Goal: Find specific page/section: Find specific page/section

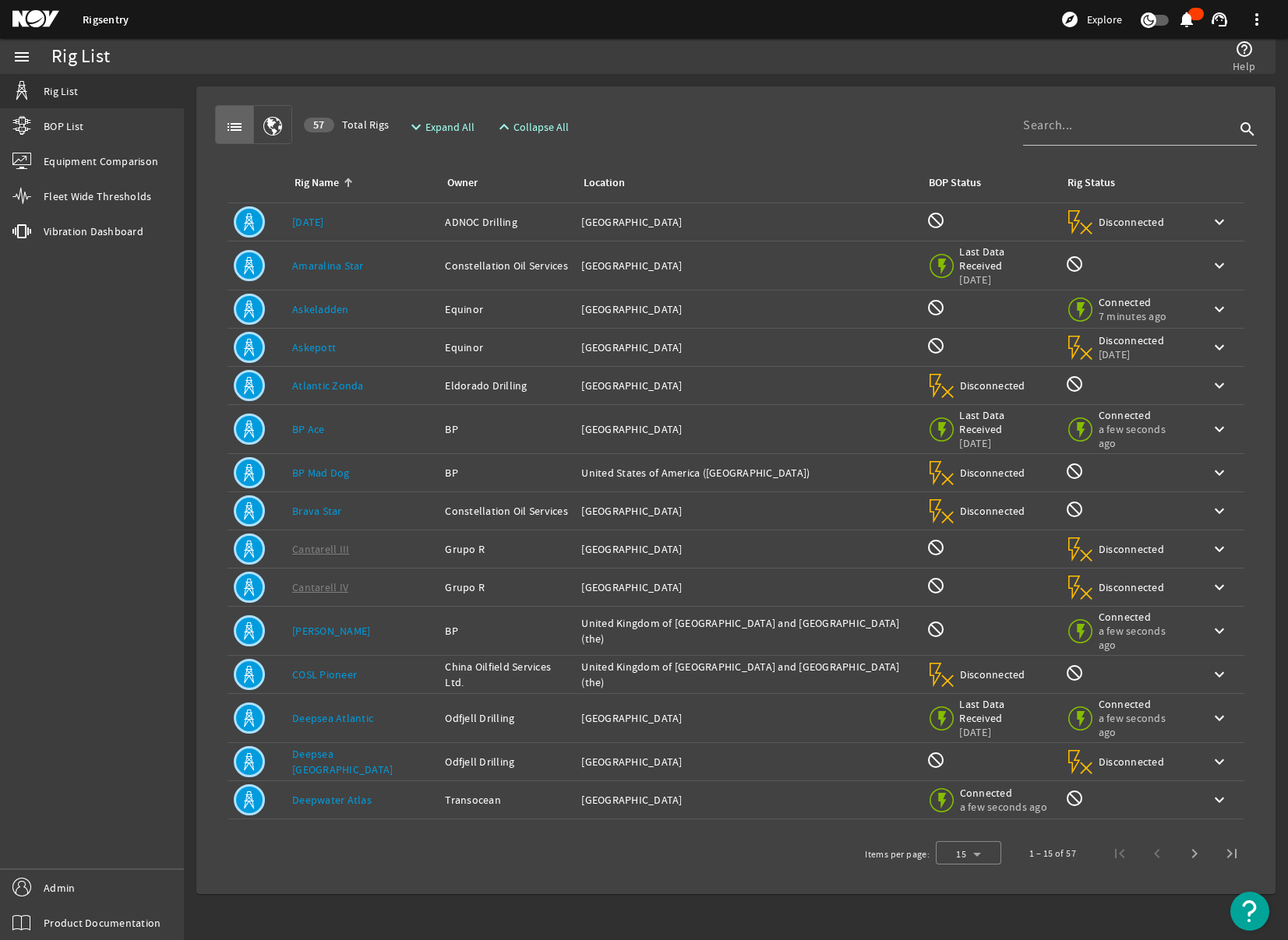
click at [304, 222] on link "[DATE]" at bounding box center [308, 222] width 32 height 14
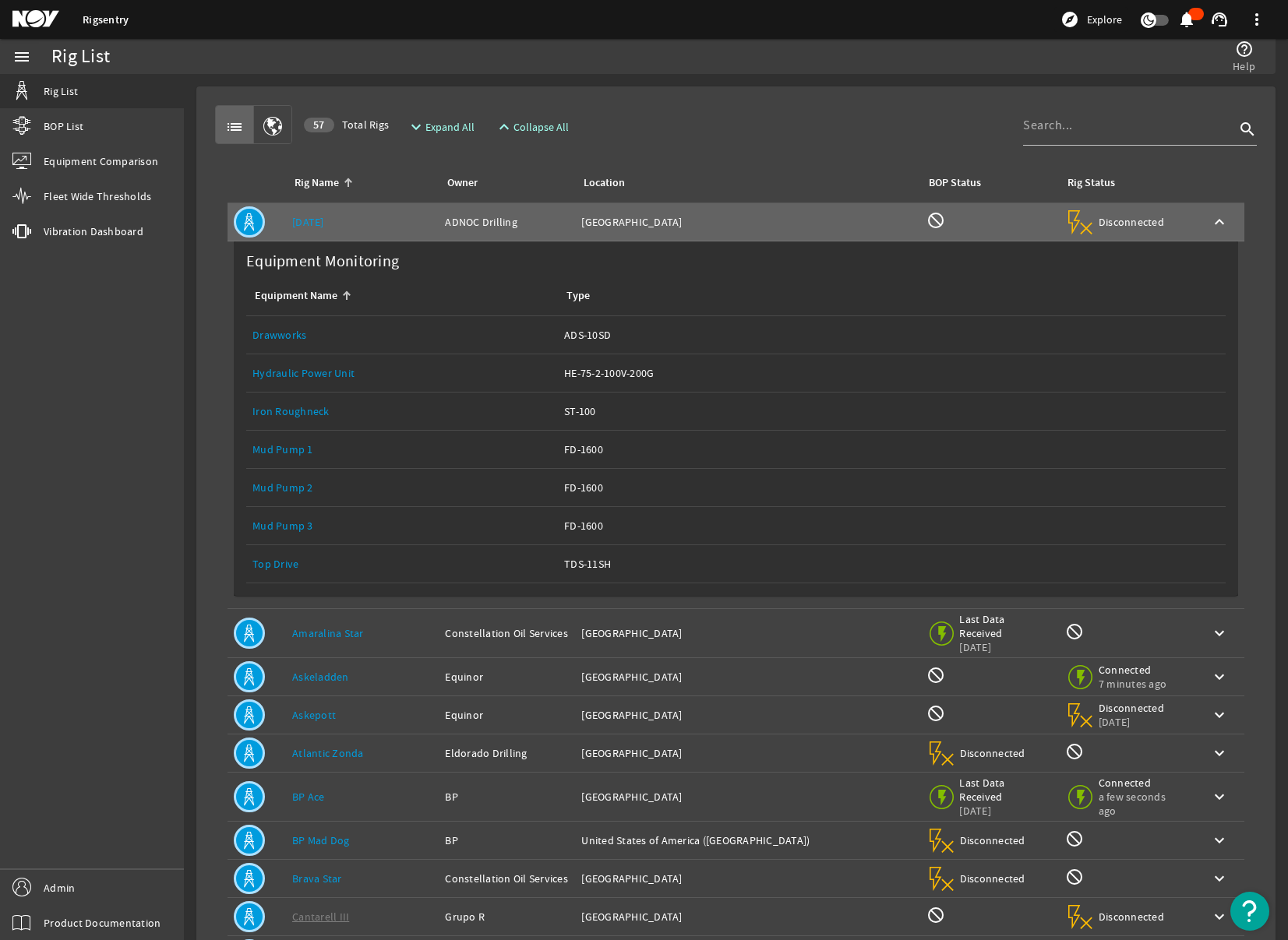
click at [278, 562] on link "Top Drive" at bounding box center [275, 564] width 46 height 14
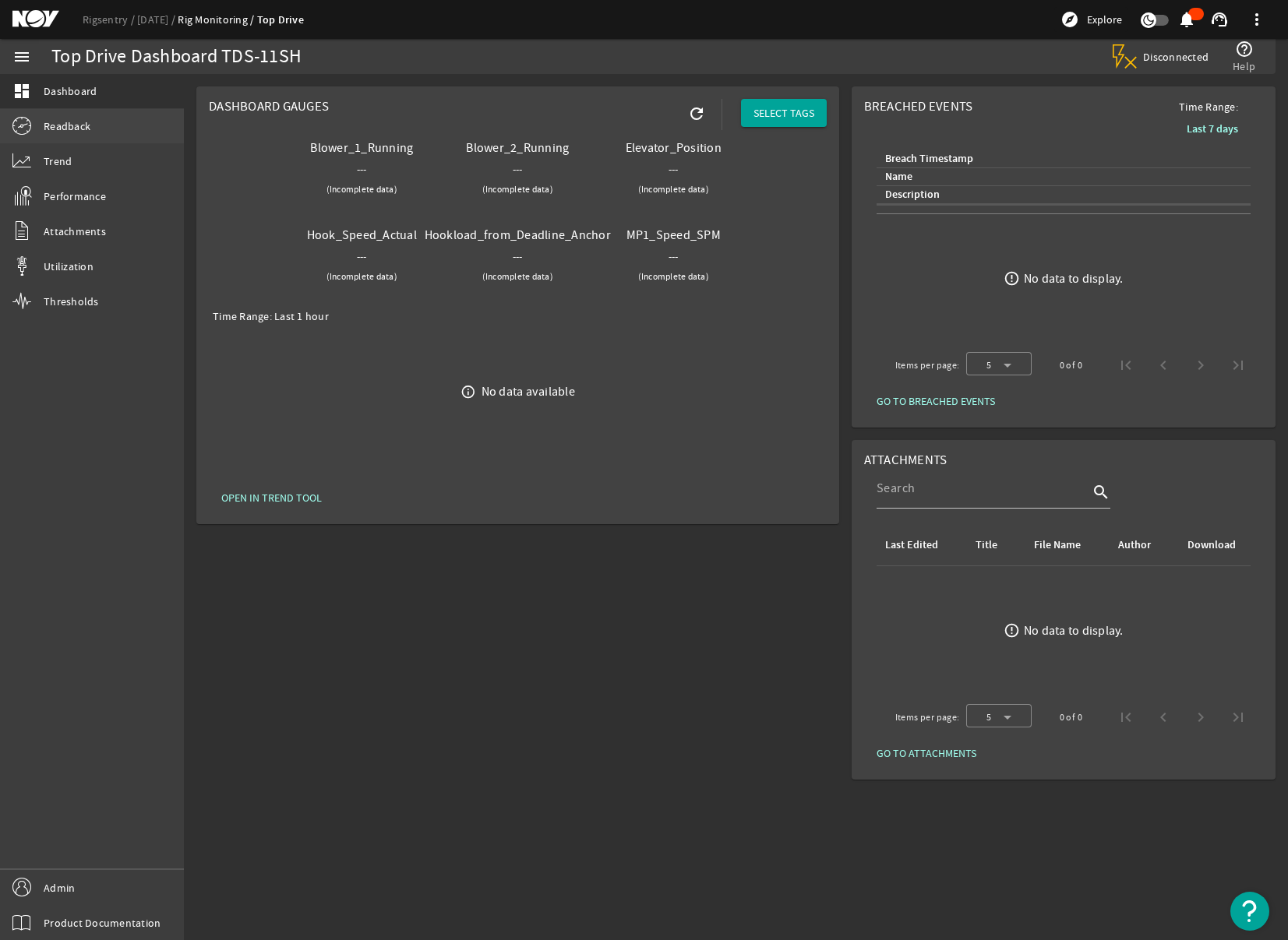
click at [57, 135] on link "Readback" at bounding box center [91, 126] width 184 height 34
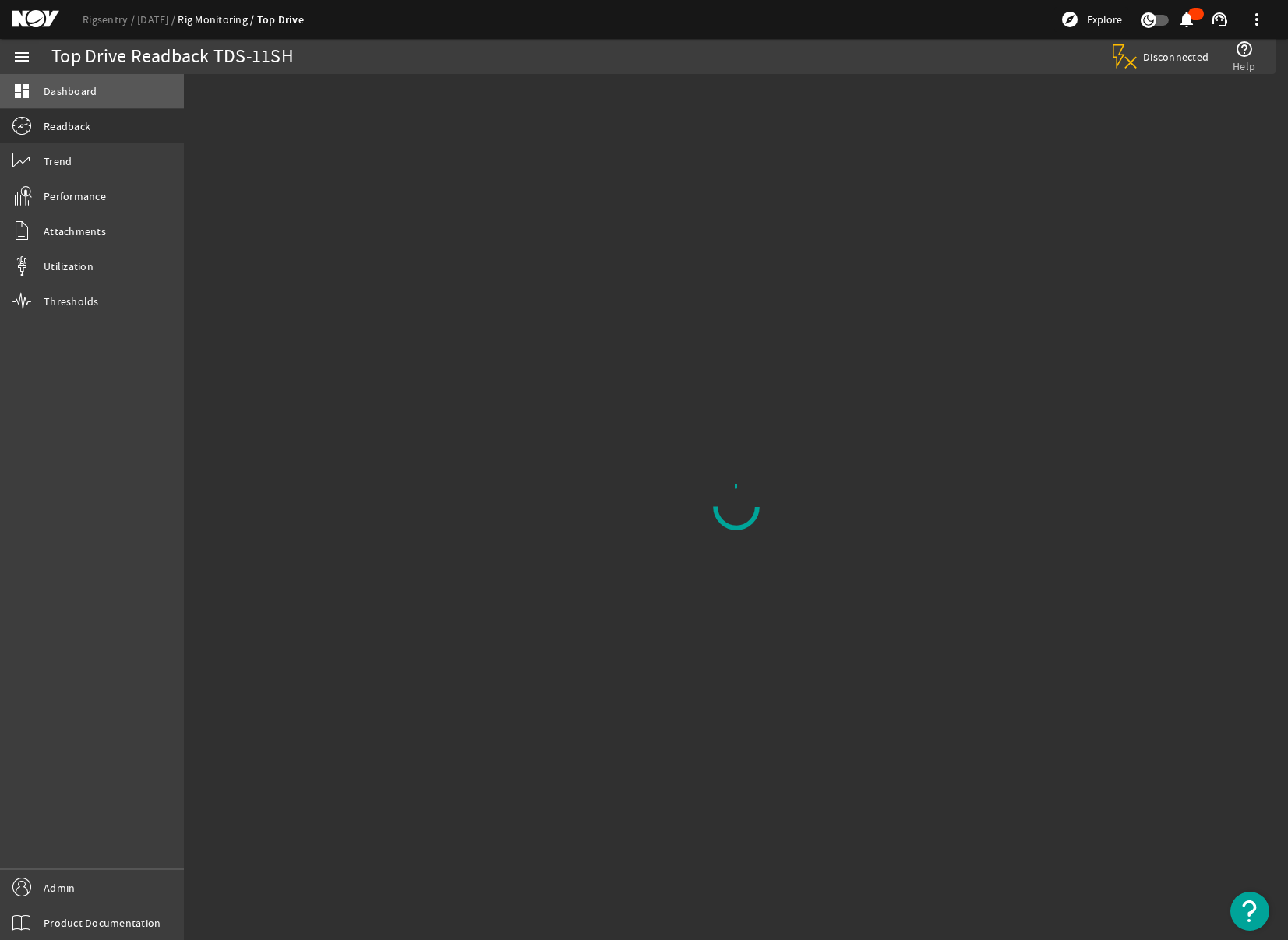
click at [56, 98] on span "Dashboard" at bounding box center [70, 90] width 53 height 15
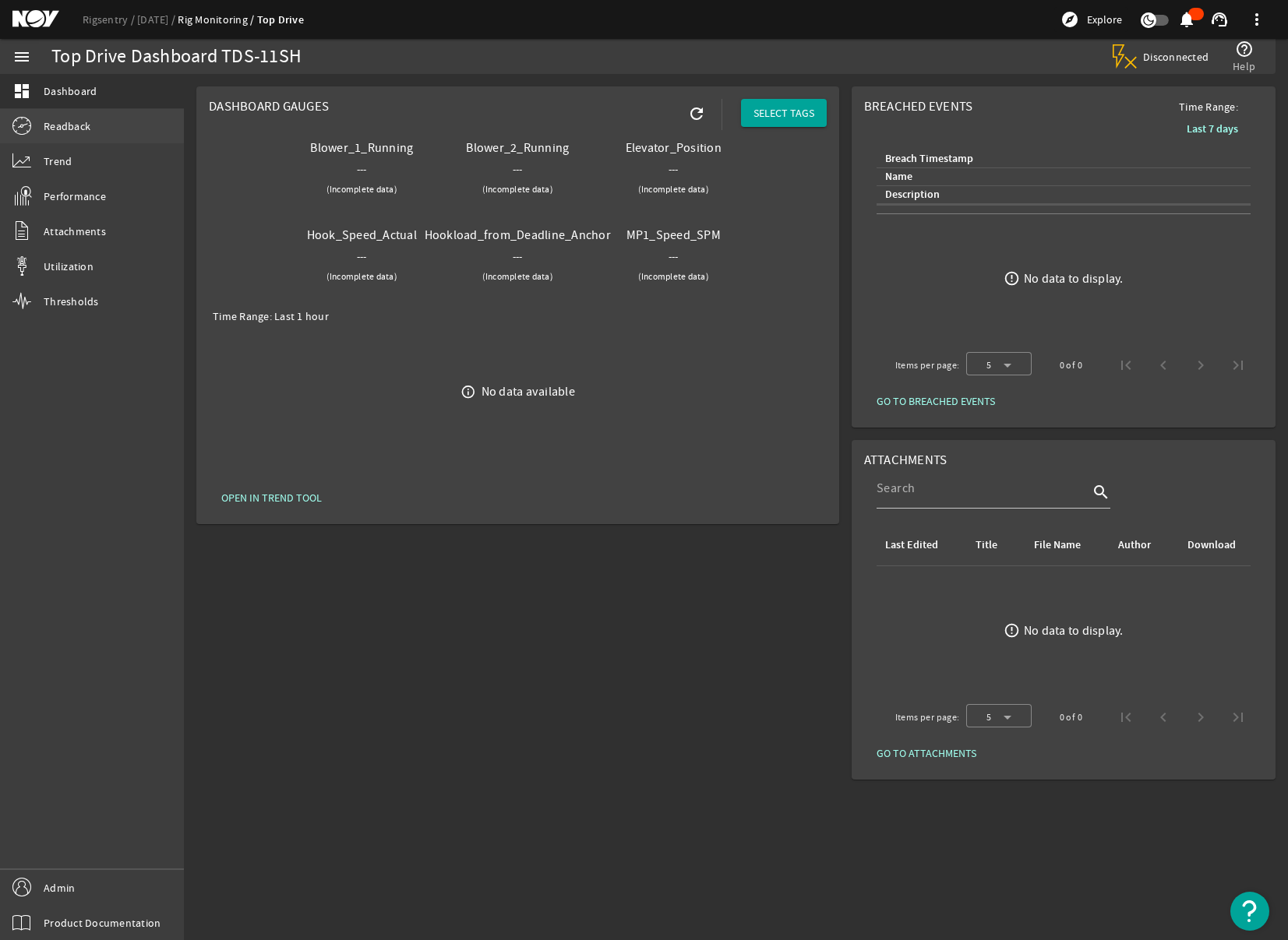
click at [63, 135] on link "Readback" at bounding box center [91, 126] width 184 height 34
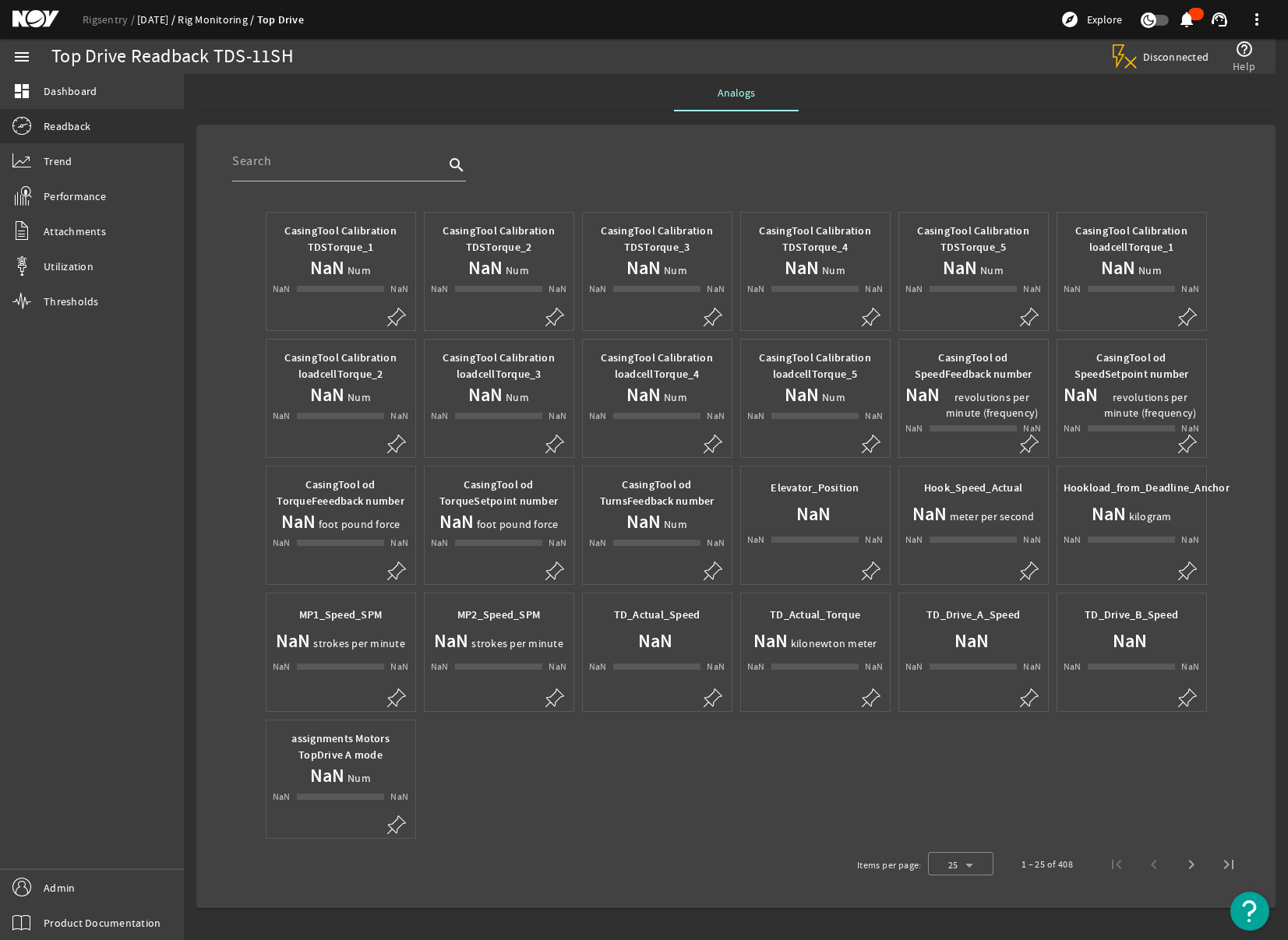
click at [159, 21] on link "[DATE]" at bounding box center [157, 20] width 40 height 14
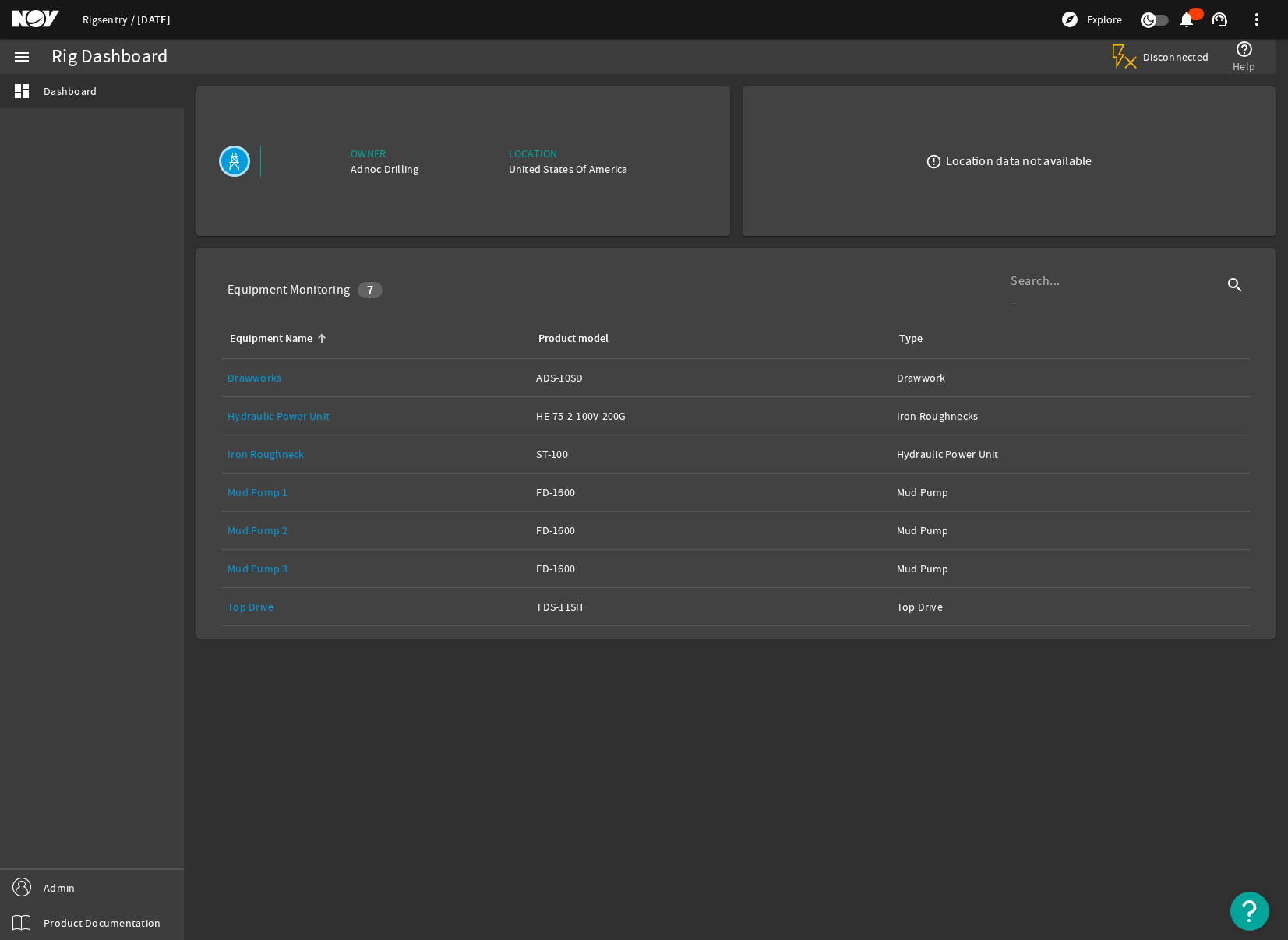
click at [93, 13] on link "Rigsentry" at bounding box center [109, 20] width 55 height 14
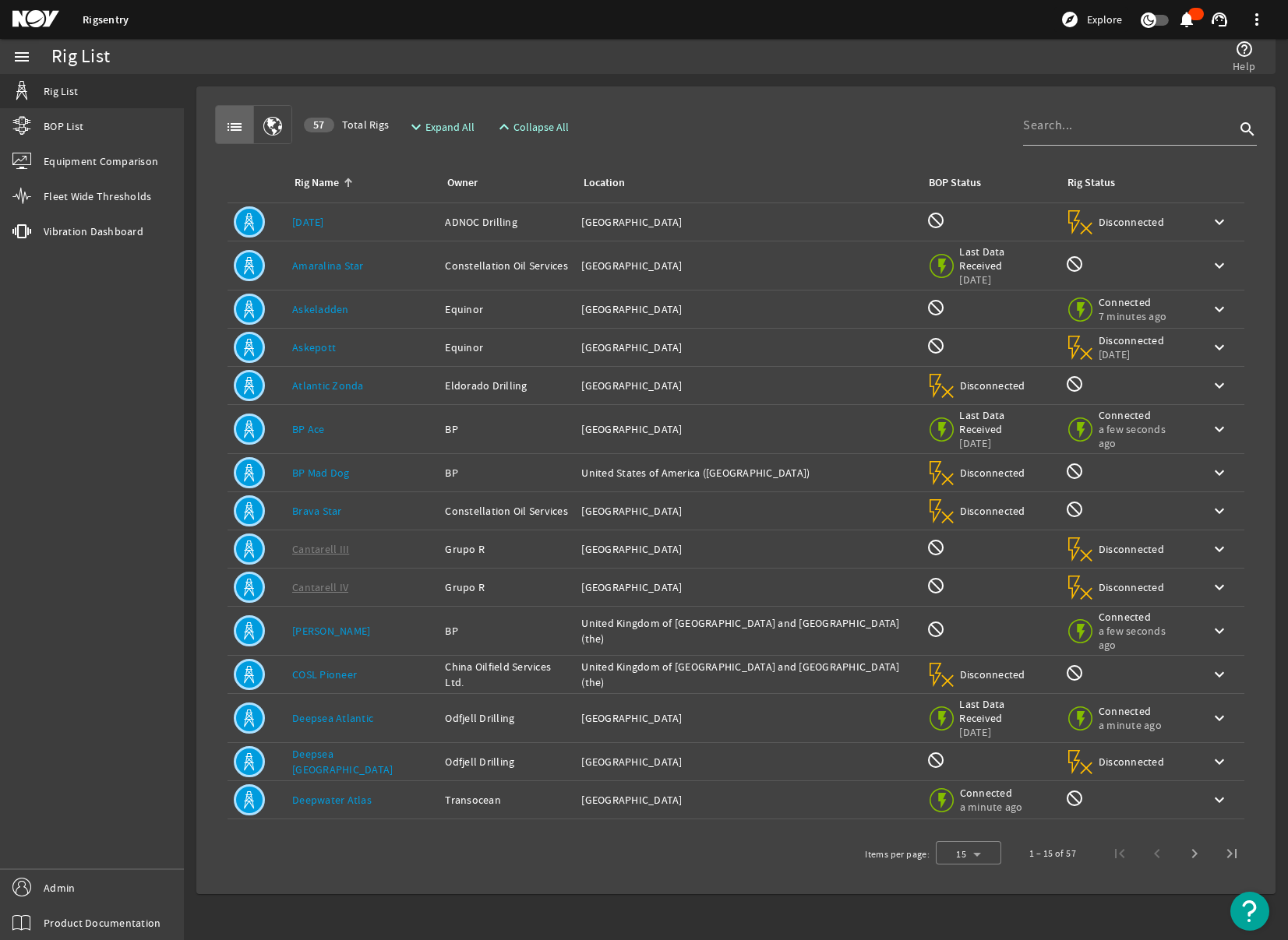
click at [157, 427] on div "menu Rig List BOP List Equipment Comparison Fleet Wide Thresholds vibration Vib…" at bounding box center [91, 490] width 184 height 902
click at [317, 226] on link "[DATE]" at bounding box center [308, 222] width 32 height 14
